Goal: Information Seeking & Learning: Check status

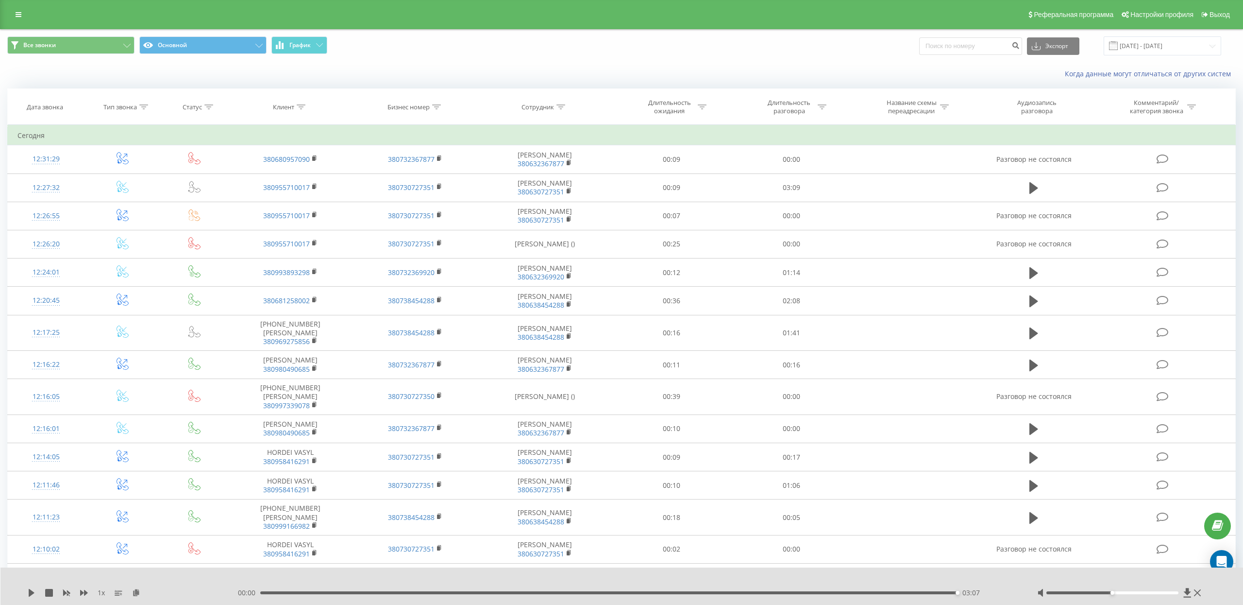
click at [369, 66] on div "Когда данные могут отличаться от других систем" at bounding box center [621, 73] width 1242 height 23
click at [1152, 47] on input "[DATE] - [DATE]" at bounding box center [1163, 45] width 118 height 19
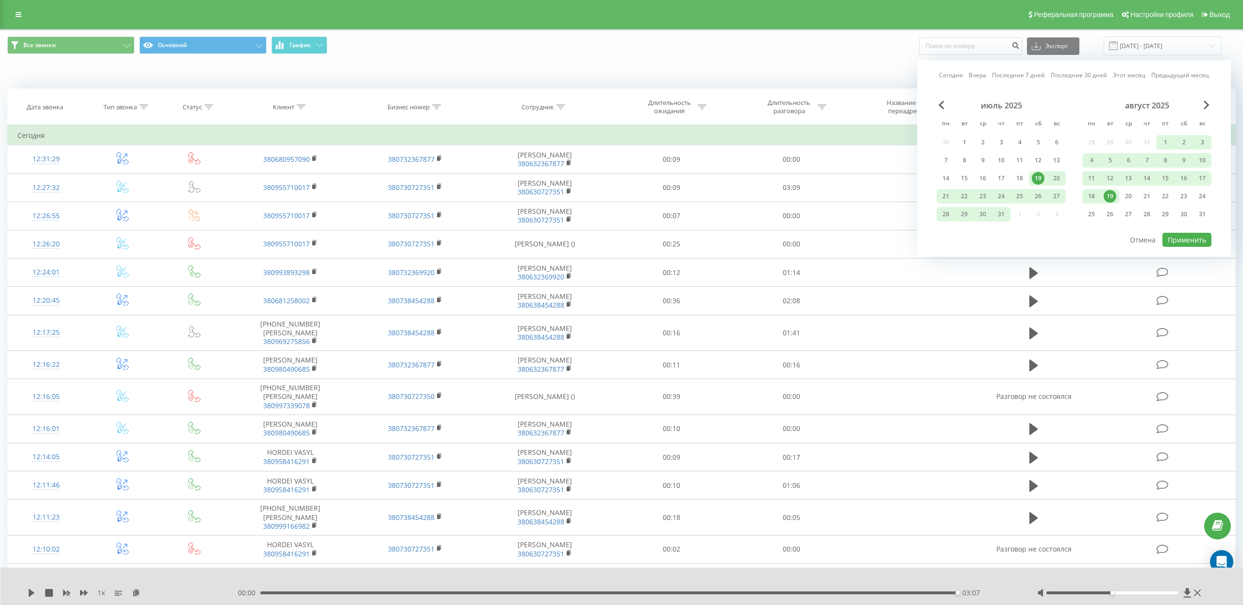
click at [1027, 79] on link "Последние 7 дней" at bounding box center [1018, 74] width 53 height 9
click at [1180, 248] on div "Сегодня Вчера Последние 7 дней Последние 30 дней Этот месяц Предыдущий месяц ию…" at bounding box center [1075, 158] width 314 height 196
click at [1180, 241] on button "Применить" at bounding box center [1187, 240] width 49 height 14
type input "[DATE] - [DATE]"
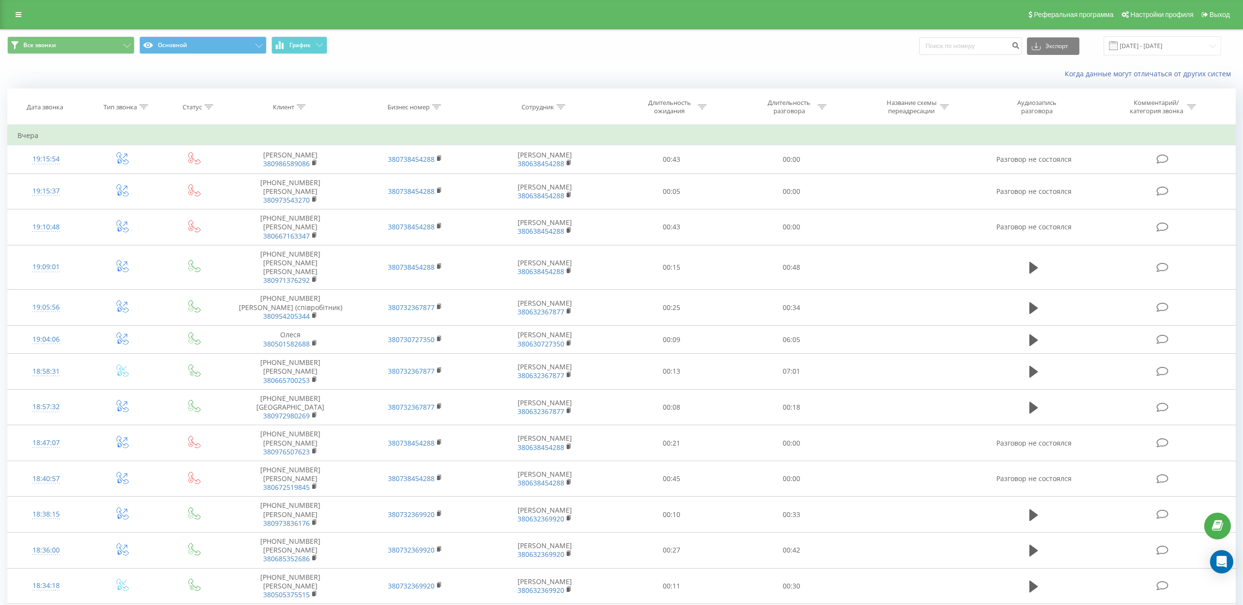
click at [555, 117] on th "Сотрудник" at bounding box center [545, 107] width 135 height 36
click at [560, 111] on div at bounding box center [561, 107] width 9 height 8
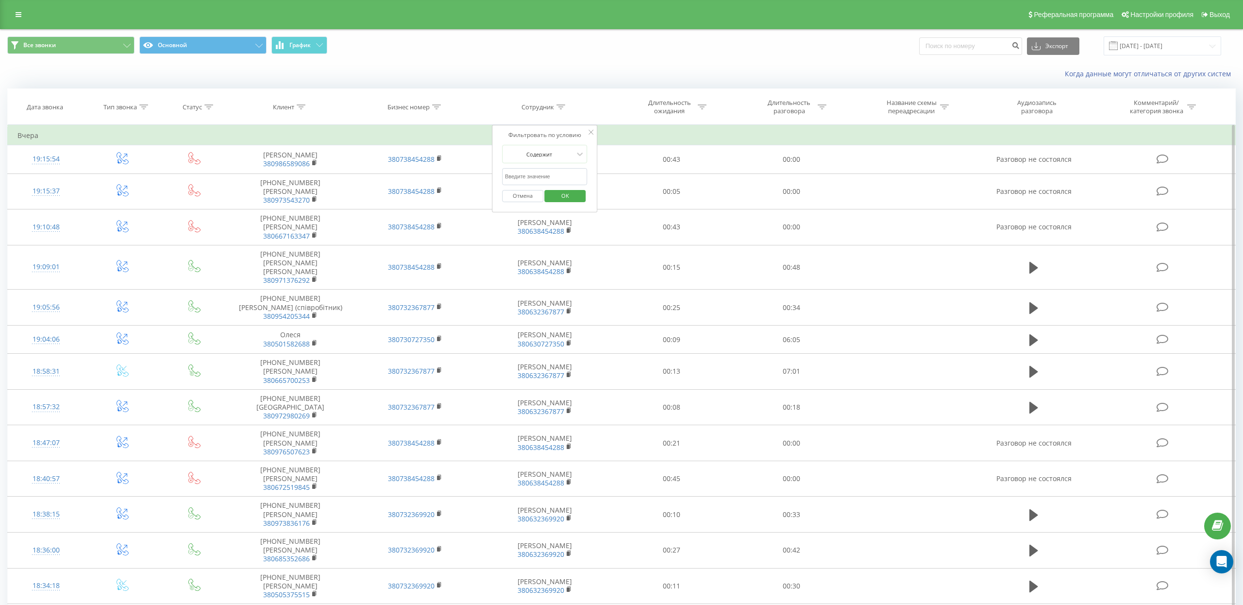
click at [553, 179] on input "text" at bounding box center [544, 176] width 85 height 17
type input "[PERSON_NAME]"
click at [564, 199] on span "OK" at bounding box center [565, 195] width 27 height 15
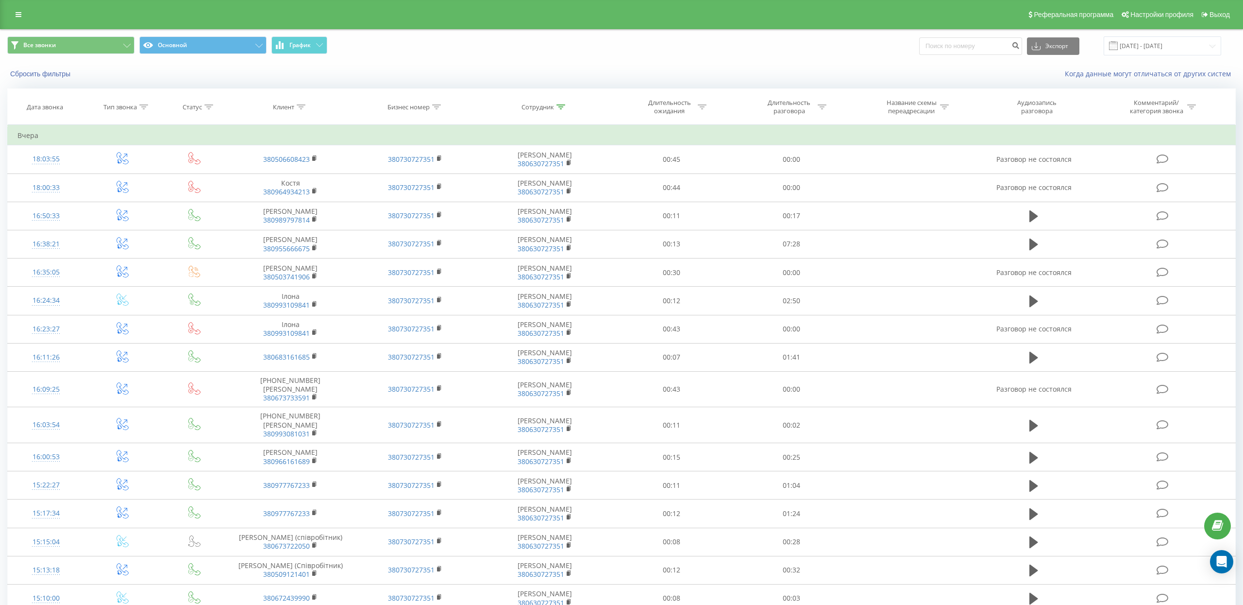
click at [822, 107] on icon at bounding box center [822, 106] width 9 height 5
click at [787, 181] on input "text" at bounding box center [791, 176] width 85 height 17
click at [786, 158] on div at bounding box center [786, 154] width 69 height 9
click at [787, 204] on div "Больше чем" at bounding box center [792, 204] width 85 height 16
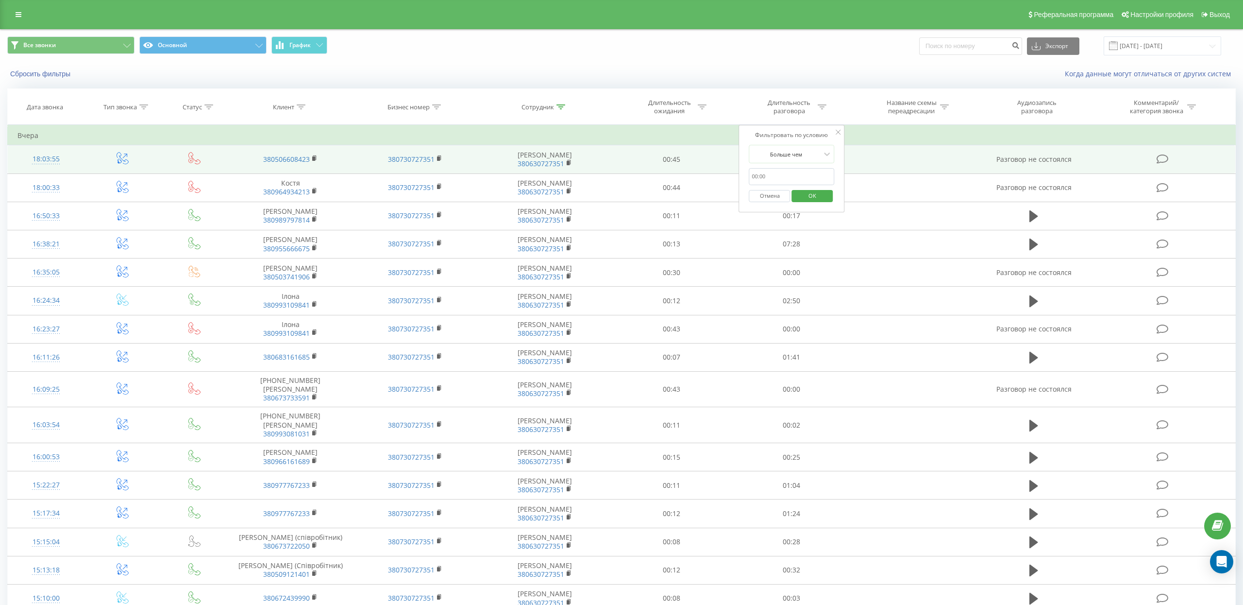
drag, startPoint x: 776, startPoint y: 182, endPoint x: 671, endPoint y: 167, distance: 106.0
click at [671, 167] on table "Фильтровать по условию Равно Введите значение Отмена OK Фильтровать по условию …" at bounding box center [621, 496] width 1229 height 742
type input "20"
click button "OK" at bounding box center [812, 196] width 41 height 12
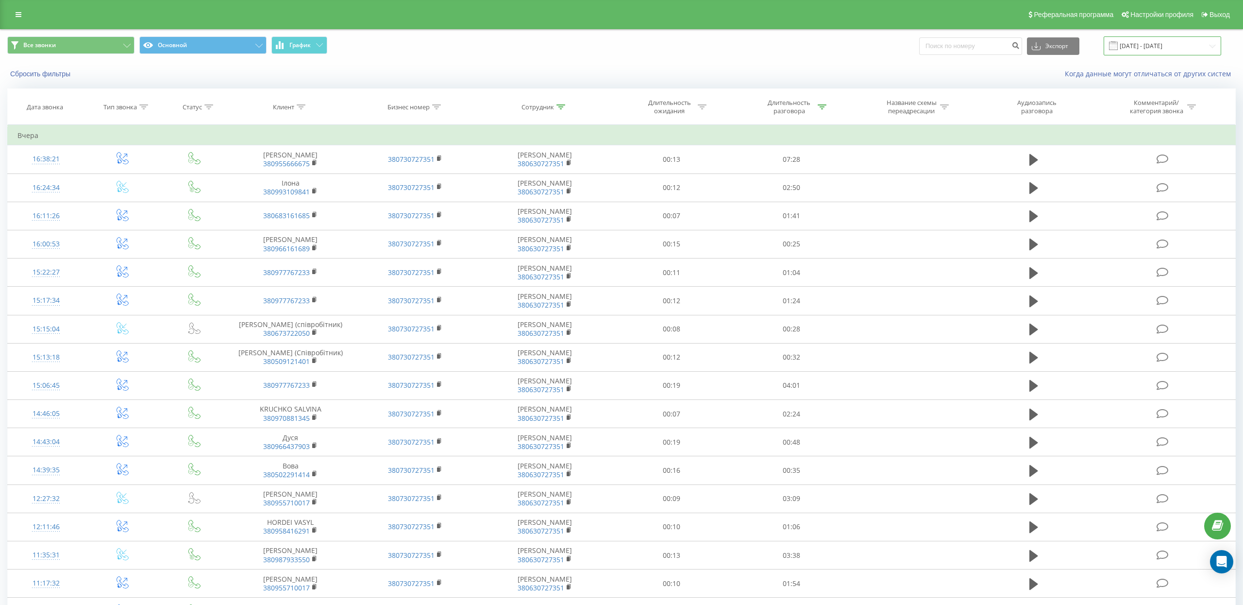
click at [1149, 44] on input "[DATE] - [DATE]" at bounding box center [1163, 45] width 118 height 19
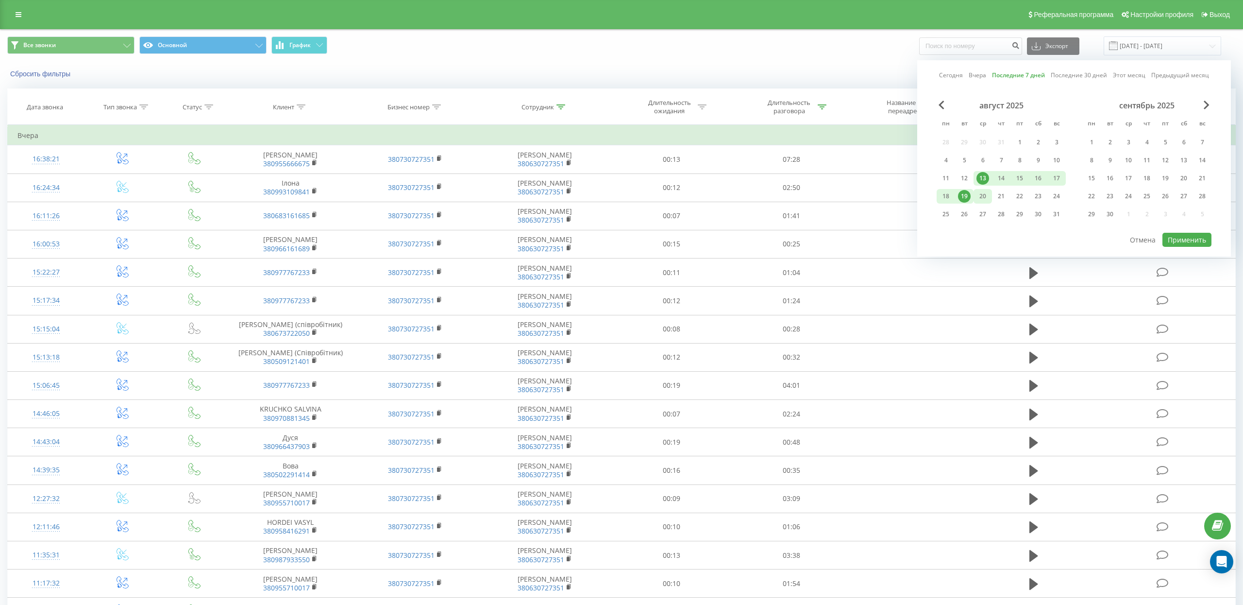
click at [984, 190] on div "20" at bounding box center [983, 196] width 13 height 13
click at [984, 179] on div "13" at bounding box center [983, 178] width 13 height 13
click at [1183, 239] on button "Применить" at bounding box center [1187, 240] width 49 height 14
type input "[DATE] - [DATE]"
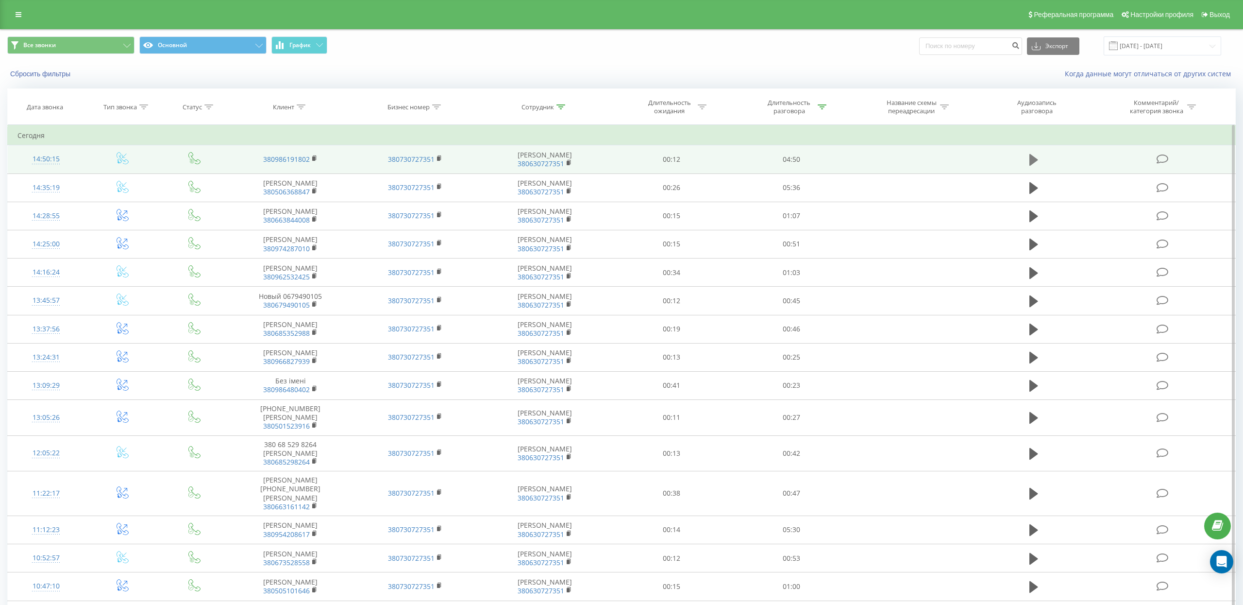
click at [1030, 160] on icon at bounding box center [1034, 160] width 9 height 12
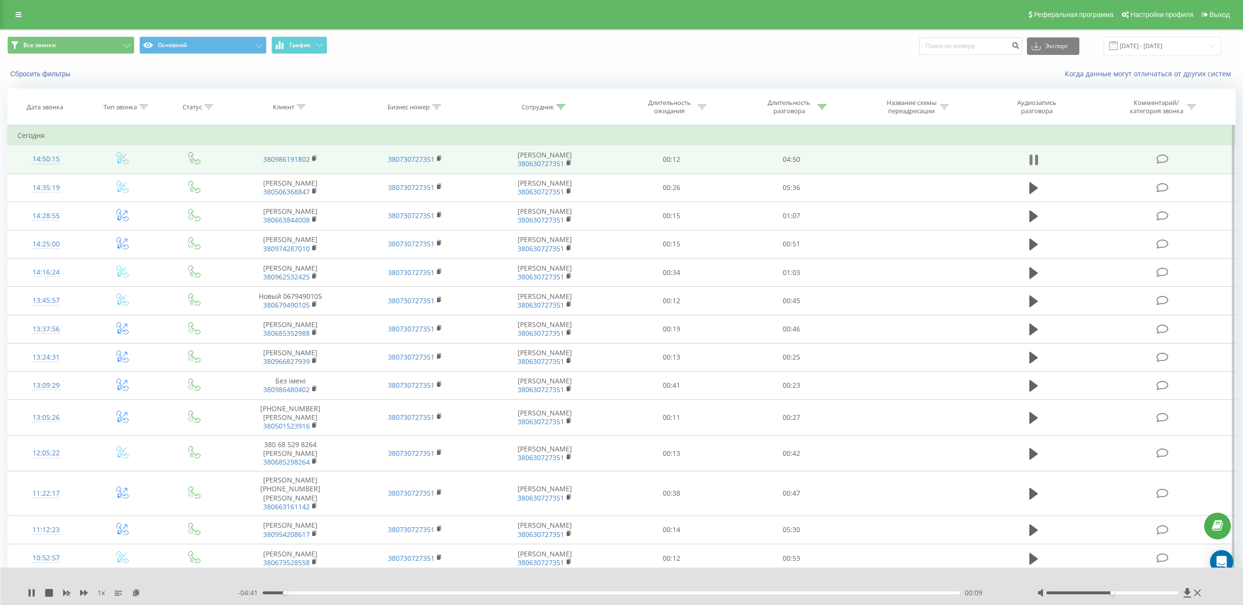
click at [1034, 158] on icon at bounding box center [1034, 160] width 9 height 14
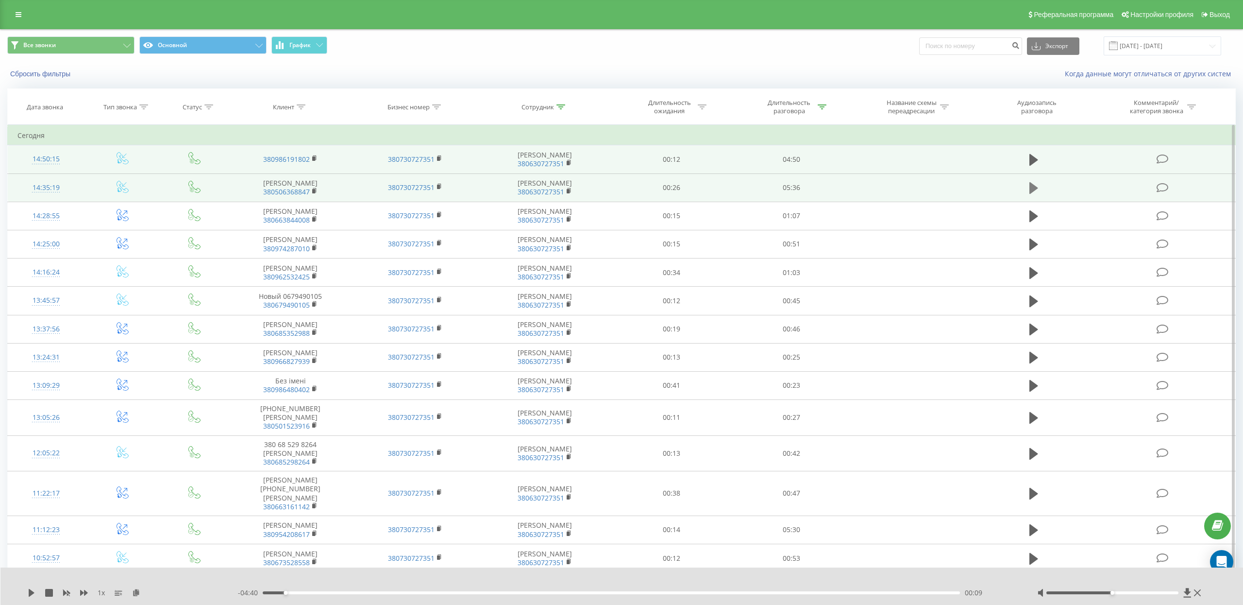
click at [1036, 188] on icon at bounding box center [1034, 188] width 9 height 12
click at [34, 593] on icon at bounding box center [34, 593] width 2 height 8
click at [29, 591] on icon at bounding box center [32, 593] width 6 height 8
click at [31, 591] on icon at bounding box center [32, 593] width 8 height 8
click at [31, 591] on icon at bounding box center [32, 593] width 6 height 8
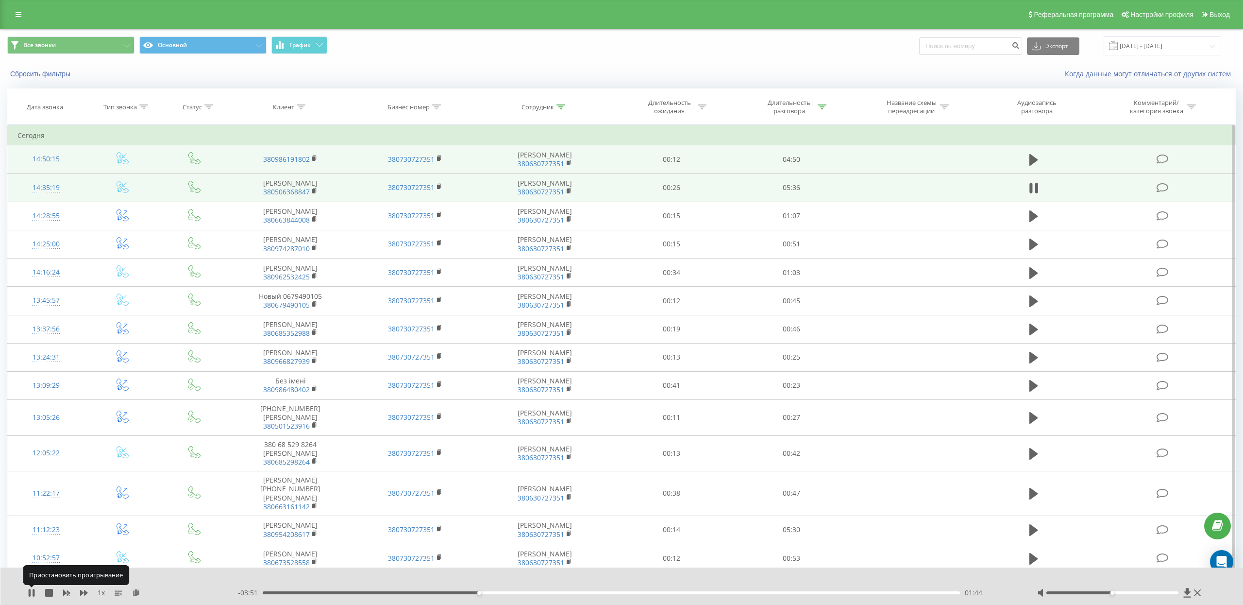
click at [31, 591] on icon at bounding box center [32, 593] width 8 height 8
click at [31, 591] on icon at bounding box center [32, 593] width 6 height 8
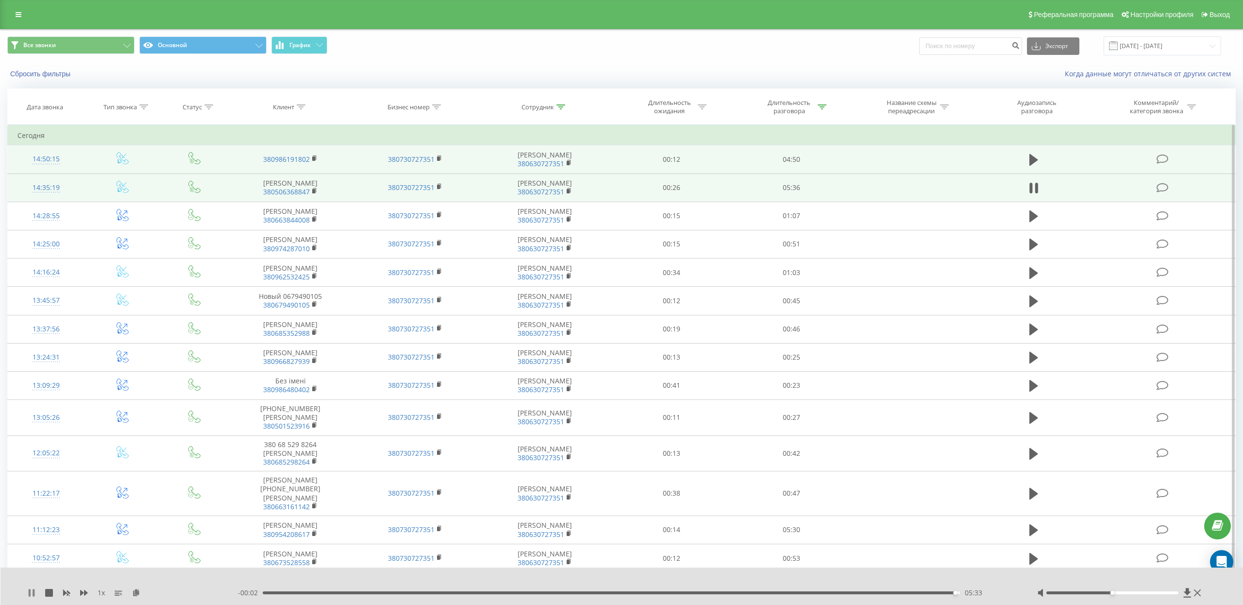
click at [33, 592] on icon at bounding box center [34, 593] width 2 height 8
click at [293, 592] on div "05:33" at bounding box center [611, 592] width 697 height 3
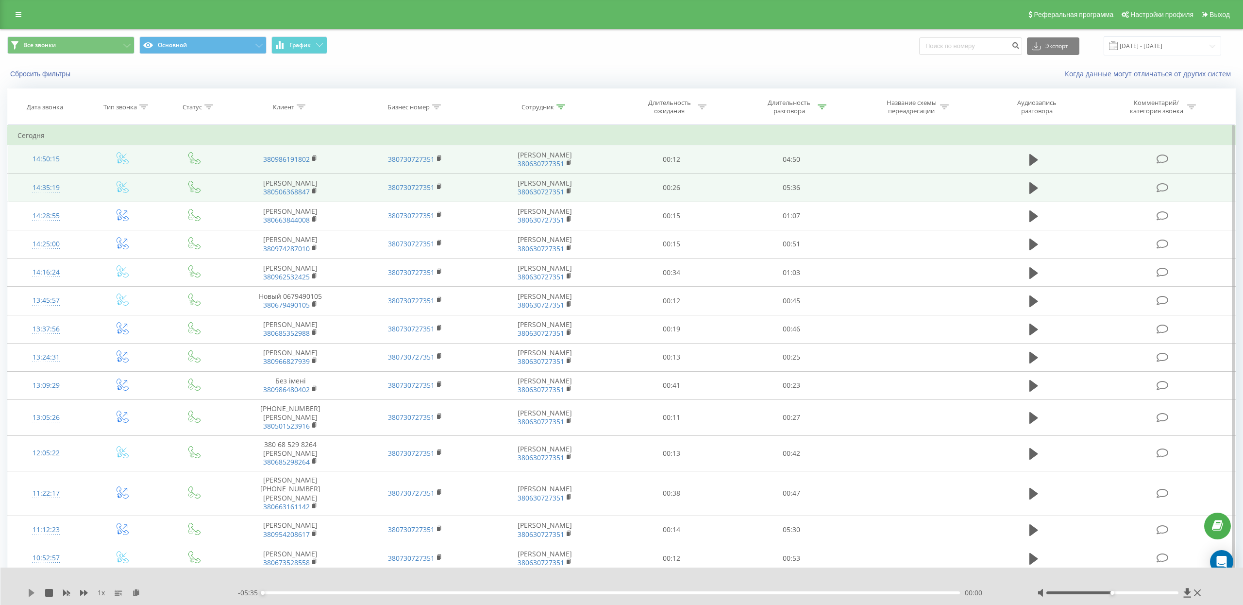
click at [29, 592] on icon at bounding box center [32, 593] width 6 height 8
click at [104, 591] on span "1 x" at bounding box center [101, 593] width 7 height 10
click at [85, 593] on icon at bounding box center [84, 593] width 8 height 6
click at [30, 593] on icon at bounding box center [30, 593] width 2 height 8
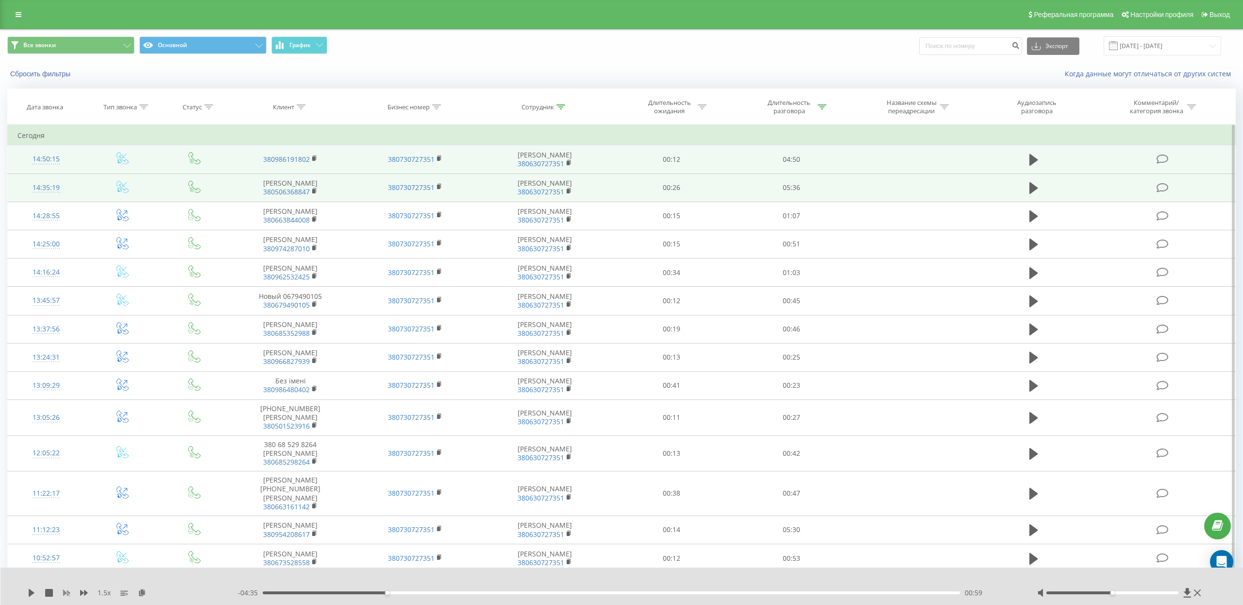
click at [69, 592] on icon at bounding box center [66, 593] width 7 height 6
click at [377, 592] on div "00:59" at bounding box center [611, 592] width 697 height 3
click at [32, 593] on icon at bounding box center [32, 593] width 6 height 8
click at [32, 593] on icon at bounding box center [32, 593] width 8 height 8
click at [30, 591] on icon at bounding box center [32, 593] width 6 height 8
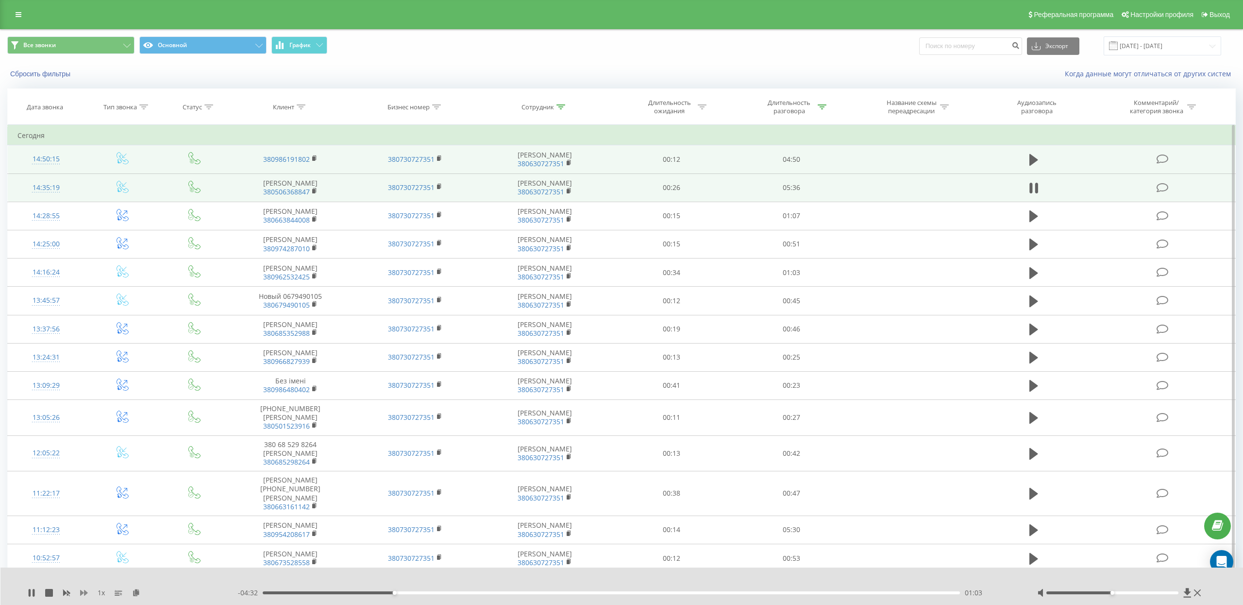
click at [82, 591] on icon at bounding box center [84, 593] width 8 height 6
click at [32, 589] on icon at bounding box center [32, 593] width 8 height 8
click at [313, 190] on rect at bounding box center [313, 191] width 3 height 4
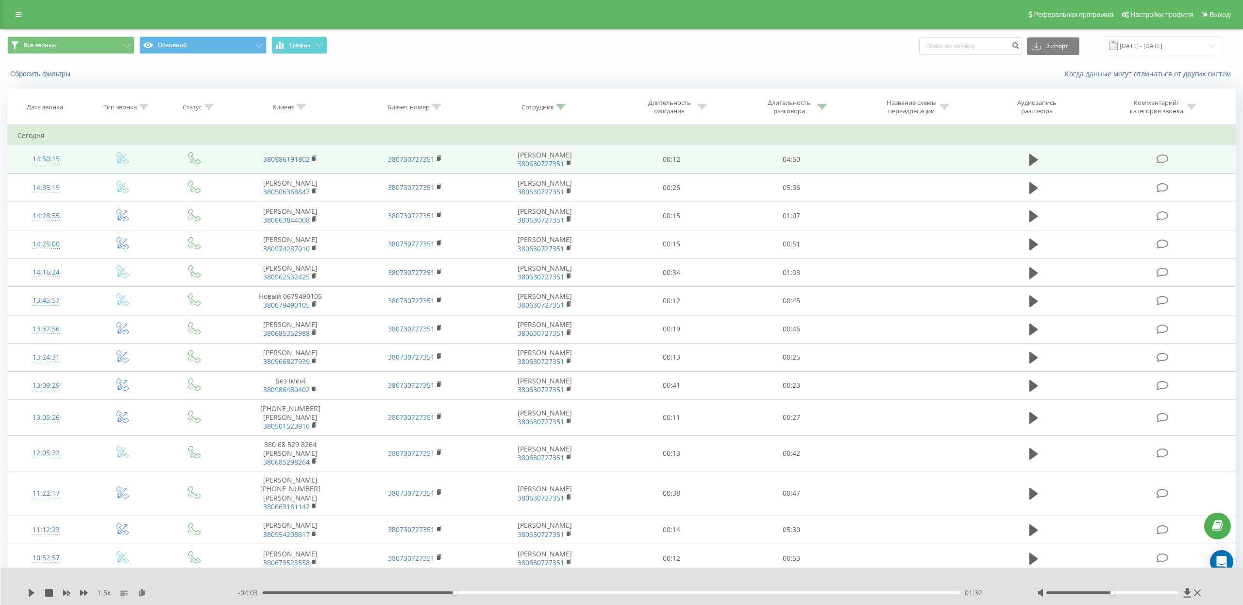
click at [304, 591] on div "01:32" at bounding box center [611, 592] width 697 height 3
click at [280, 593] on div "00:08" at bounding box center [611, 592] width 697 height 3
click at [30, 594] on icon at bounding box center [32, 593] width 6 height 8
click at [71, 589] on div "1.5 x" at bounding box center [133, 593] width 210 height 10
click at [69, 593] on icon at bounding box center [66, 593] width 7 height 6
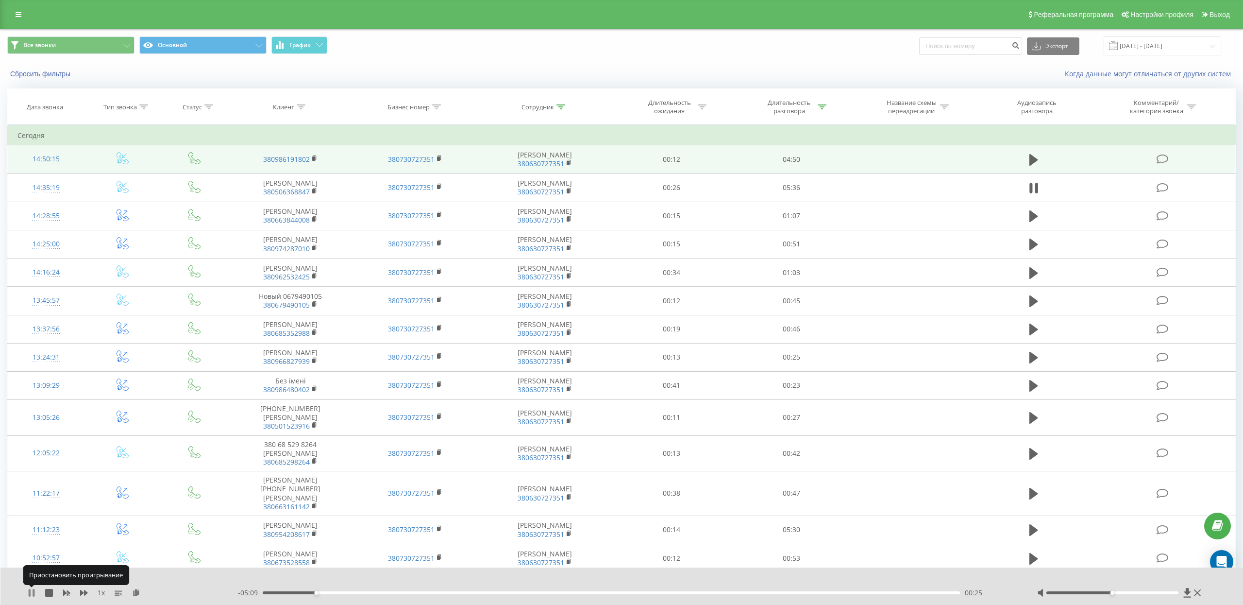
click at [30, 595] on icon at bounding box center [30, 593] width 2 height 8
click at [32, 590] on icon at bounding box center [32, 593] width 8 height 8
click at [30, 595] on icon at bounding box center [30, 593] width 2 height 8
click at [30, 595] on icon at bounding box center [32, 593] width 6 height 8
click at [30, 595] on icon at bounding box center [30, 593] width 2 height 8
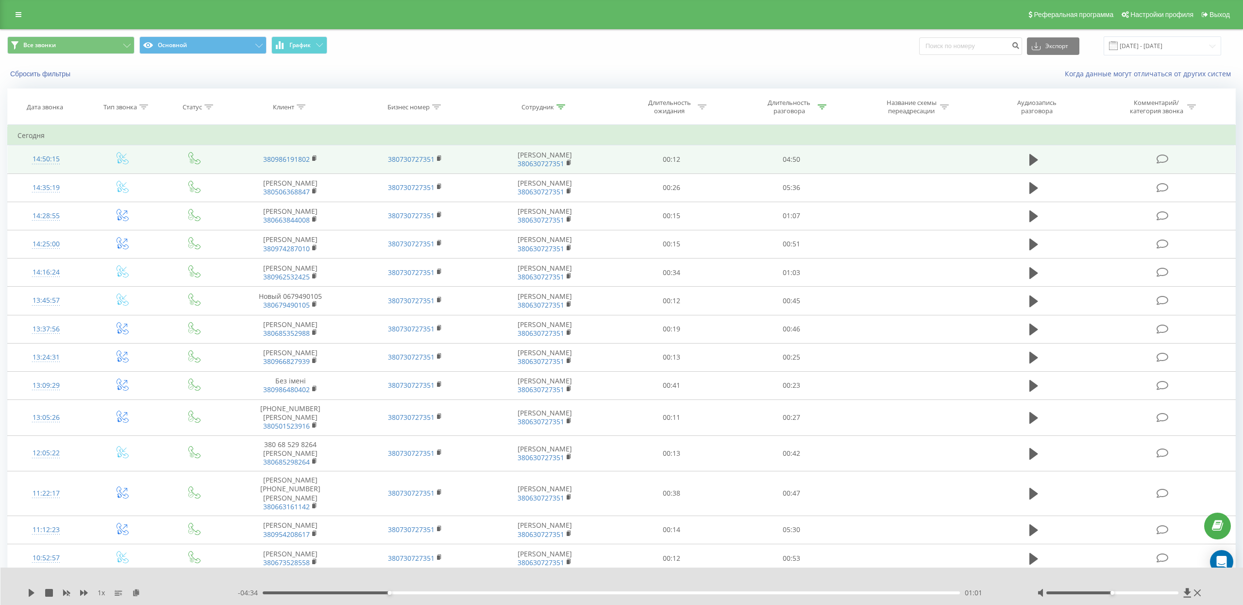
click at [374, 596] on div "- 04:34 01:01 01:01" at bounding box center [625, 593] width 775 height 10
click at [374, 595] on div "- 04:34 01:01 01:01" at bounding box center [625, 593] width 775 height 10
drag, startPoint x: 388, startPoint y: 594, endPoint x: 378, endPoint y: 595, distance: 9.8
click at [378, 595] on div "- 04:40 00:55 00:55" at bounding box center [625, 593] width 775 height 10
click at [31, 592] on icon at bounding box center [32, 593] width 6 height 8
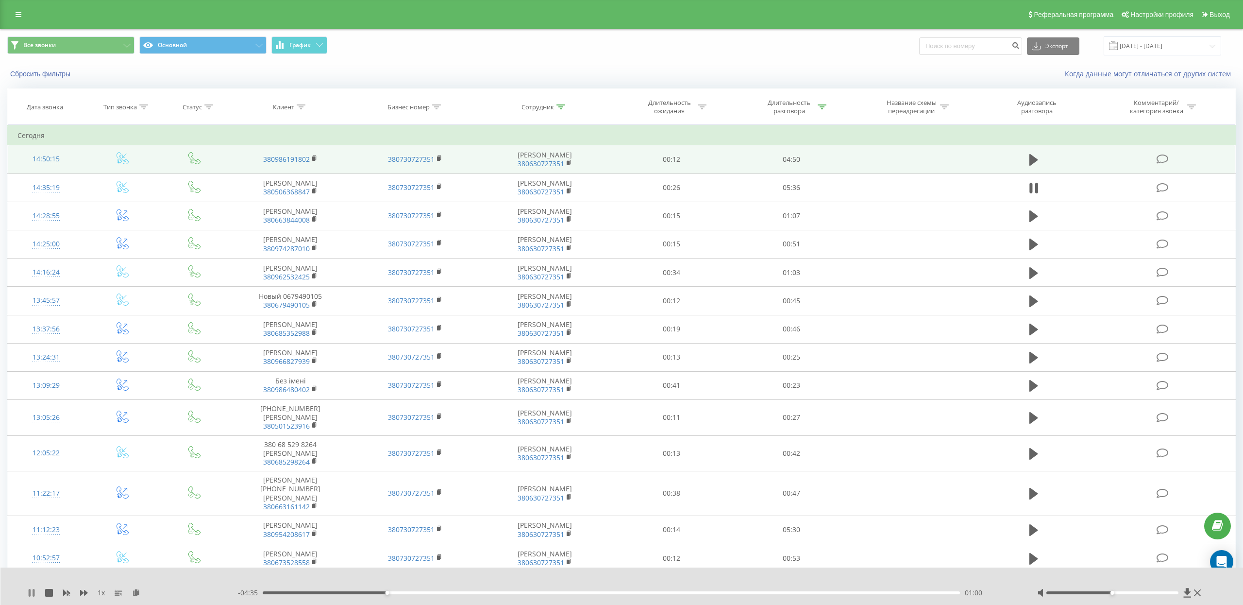
click at [32, 596] on icon at bounding box center [32, 593] width 8 height 8
click at [35, 592] on icon at bounding box center [32, 593] width 8 height 8
click at [31, 595] on icon at bounding box center [32, 593] width 8 height 8
click at [32, 592] on icon at bounding box center [32, 593] width 6 height 8
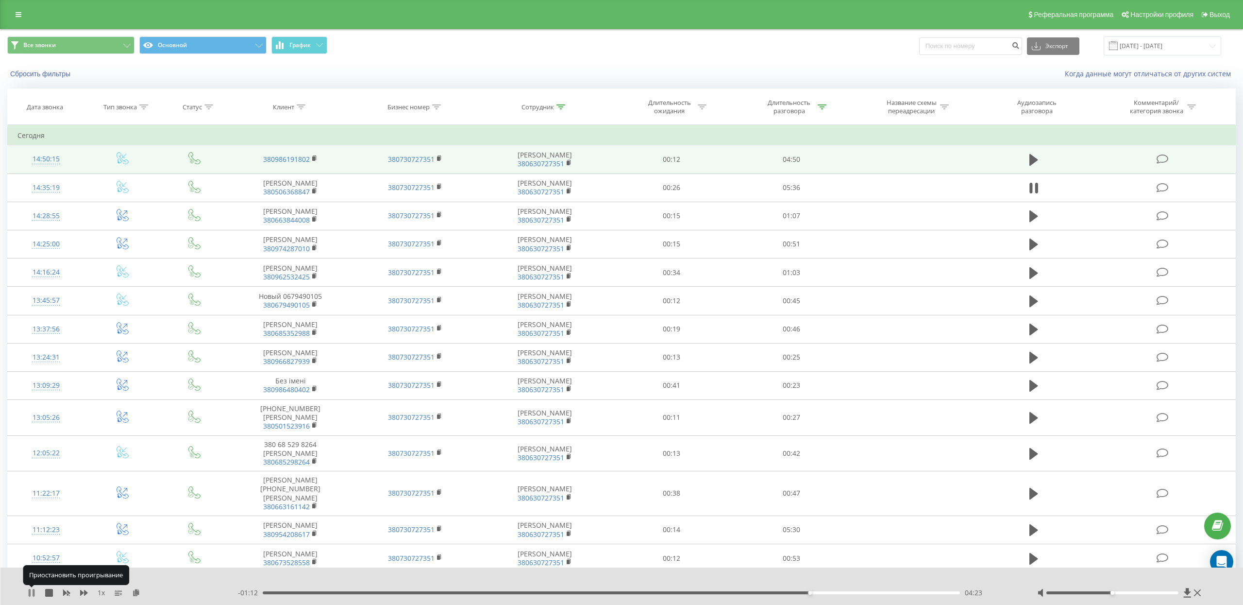
click at [32, 592] on icon at bounding box center [32, 593] width 8 height 8
click at [32, 592] on icon at bounding box center [32, 593] width 6 height 8
click at [32, 592] on icon at bounding box center [32, 593] width 8 height 8
click at [33, 590] on icon at bounding box center [32, 593] width 8 height 8
click at [33, 590] on icon at bounding box center [34, 593] width 2 height 8
